Goal: Information Seeking & Learning: Learn about a topic

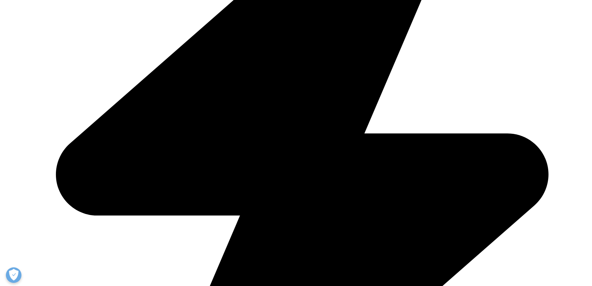
scroll to position [186, 0]
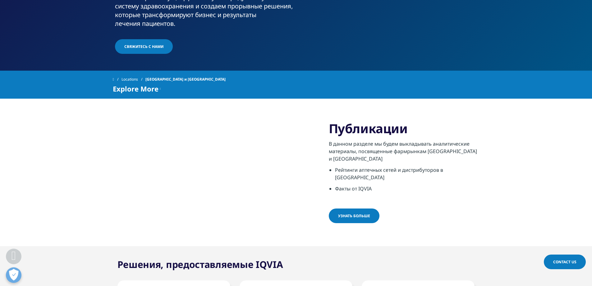
click at [352, 213] on span "Узнать больше" at bounding box center [354, 215] width 32 height 5
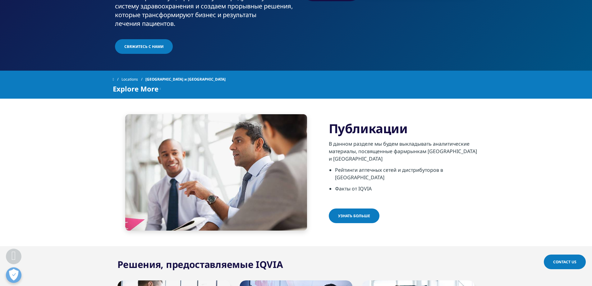
click at [356, 213] on span "Узнать больше" at bounding box center [354, 215] width 32 height 5
